Goal: Find specific page/section: Find specific page/section

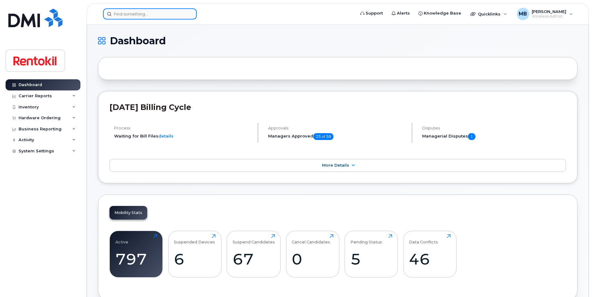
click at [156, 15] on input at bounding box center [150, 13] width 94 height 11
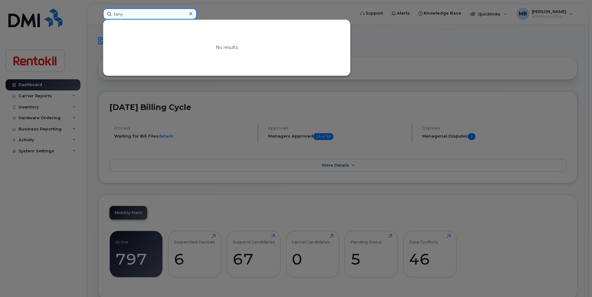
type input "tanya"
drag, startPoint x: 153, startPoint y: 15, endPoint x: 87, endPoint y: 11, distance: 66.6
click at [98, 11] on div "tanya No results" at bounding box center [227, 13] width 258 height 11
type input "t"
click at [154, 16] on input at bounding box center [150, 13] width 94 height 11
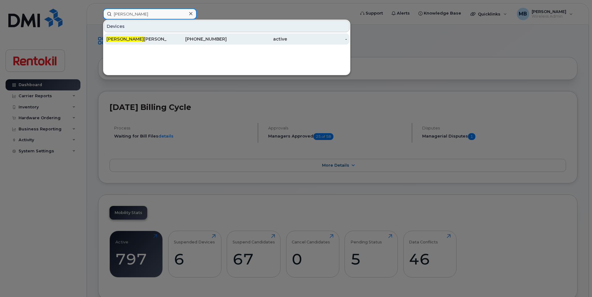
type input "tatiana"
click at [161, 39] on div "Tatiana Rabinovich" at bounding box center [136, 39] width 60 height 6
